Goal: Find specific page/section: Find specific page/section

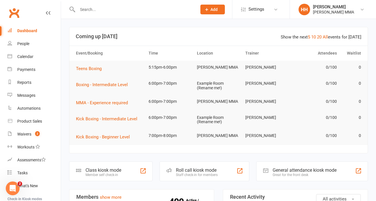
click at [113, 9] on input "text" at bounding box center [134, 9] width 117 height 8
type input "n"
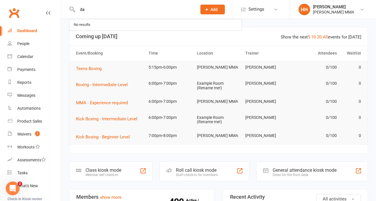
type input "d"
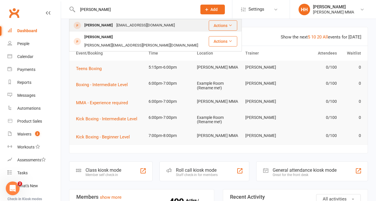
type input "[PERSON_NAME]"
click at [110, 27] on div "[PERSON_NAME]" at bounding box center [99, 25] width 32 height 8
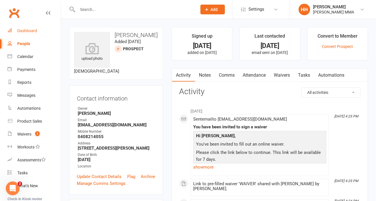
click at [34, 26] on link "Dashboard" at bounding box center [33, 30] width 53 height 13
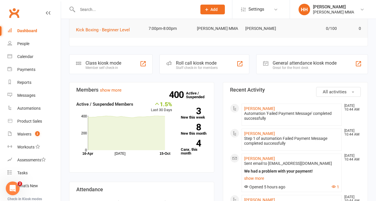
scroll to position [142, 0]
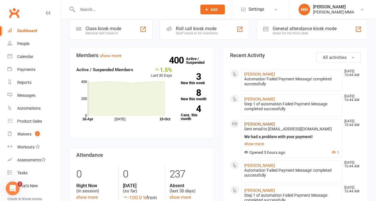
click at [257, 123] on link "[PERSON_NAME]" at bounding box center [259, 124] width 31 height 5
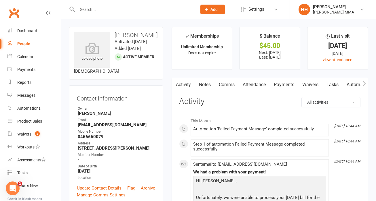
scroll to position [3, 0]
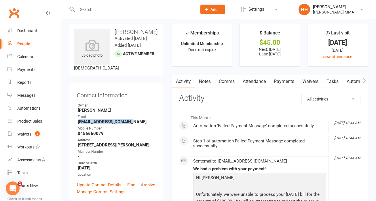
drag, startPoint x: 77, startPoint y: 130, endPoint x: 153, endPoint y: 130, distance: 76.0
click at [153, 125] on li "Email [EMAIL_ADDRESS][DOMAIN_NAME]" at bounding box center [116, 120] width 78 height 10
copy strong "[EMAIL_ADDRESS][DOMAIN_NAME]"
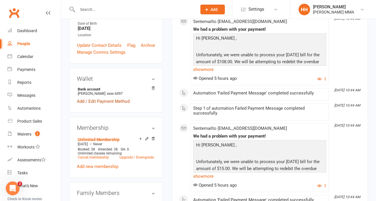
scroll to position [138, 0]
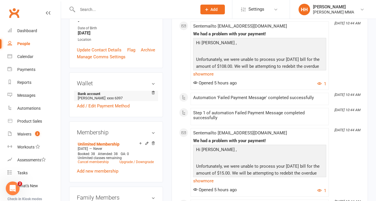
drag, startPoint x: 106, startPoint y: 110, endPoint x: 115, endPoint y: 110, distance: 8.9
click at [115, 101] on li "Bank account [PERSON_NAME] xxxx 6397" at bounding box center [116, 96] width 78 height 10
drag, startPoint x: 105, startPoint y: 110, endPoint x: 115, endPoint y: 110, distance: 10.1
click at [115, 101] on li "Bank account [PERSON_NAME] xxxx 6397" at bounding box center [116, 96] width 78 height 10
copy span "6397"
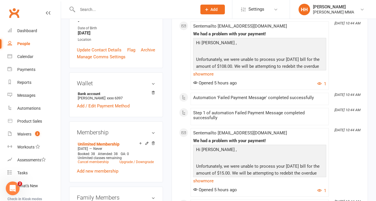
click at [94, 11] on input "text" at bounding box center [134, 9] width 117 height 8
paste input "[PERSON_NAME]"
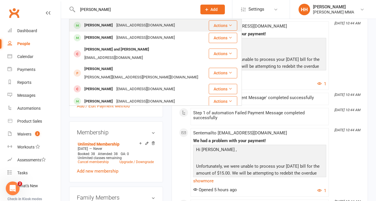
type input "[PERSON_NAME]"
click at [102, 24] on div "[PERSON_NAME]" at bounding box center [99, 25] width 32 height 8
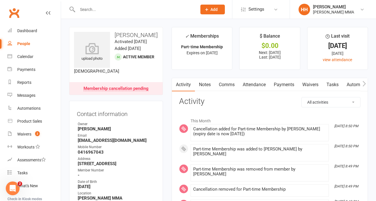
click at [289, 80] on link "Payments" at bounding box center [284, 84] width 28 height 13
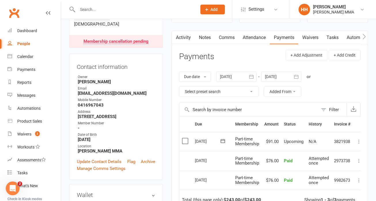
scroll to position [56, 0]
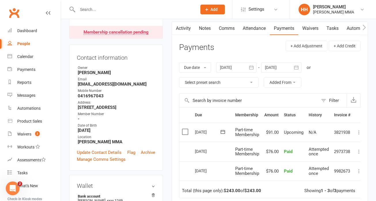
click at [292, 194] on td "Total (this page only): $243.00 of $243.00 Showing 1 - 3 of 3 payments" at bounding box center [272, 189] width 186 height 17
click at [292, 191] on td "Total (this page only): $243.00 of $243.00 Showing 1 - 3 of 3 payments" at bounding box center [272, 189] width 186 height 17
click at [293, 191] on td "Total (this page only): $243.00 of $243.00 Showing 1 - 3 of 3 payments" at bounding box center [272, 189] width 186 height 17
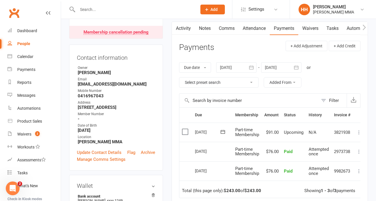
click at [293, 191] on td "Total (this page only): $243.00 of $243.00 Showing 1 - 3 of 3 payments" at bounding box center [272, 189] width 186 height 17
click at [294, 192] on td "Total (this page only): $243.00 of $243.00 Showing 1 - 3 of 3 payments" at bounding box center [272, 189] width 186 height 17
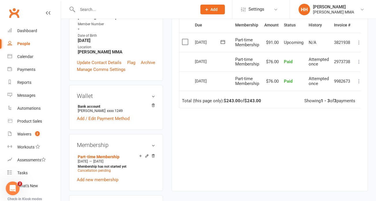
scroll to position [0, 0]
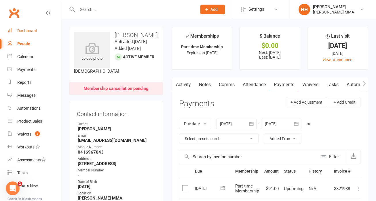
click at [38, 36] on link "Dashboard" at bounding box center [33, 30] width 53 height 13
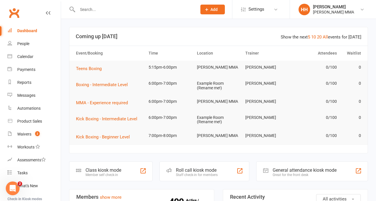
click at [120, 11] on input "text" at bounding box center [134, 9] width 117 height 8
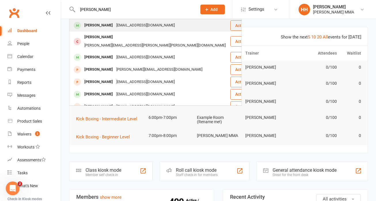
type input "[PERSON_NAME]"
click at [152, 28] on div "[EMAIL_ADDRESS][DOMAIN_NAME]" at bounding box center [146, 25] width 62 height 8
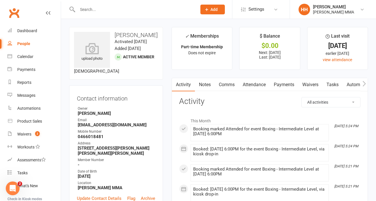
scroll to position [8, 0]
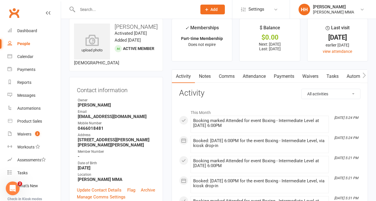
click at [295, 80] on link "Payments" at bounding box center [284, 76] width 28 height 13
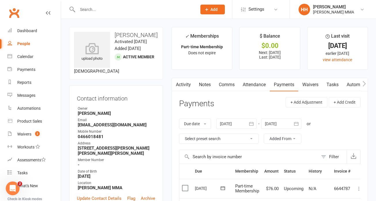
click at [180, 80] on link "Activity" at bounding box center [183, 84] width 23 height 13
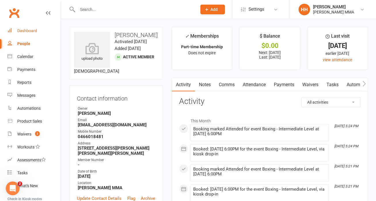
click at [40, 27] on link "Dashboard" at bounding box center [33, 30] width 53 height 13
